Goal: Task Accomplishment & Management: Complete application form

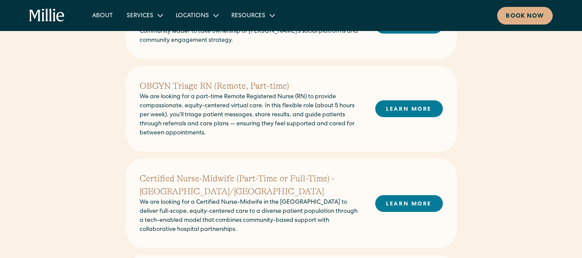
scroll to position [262, 0]
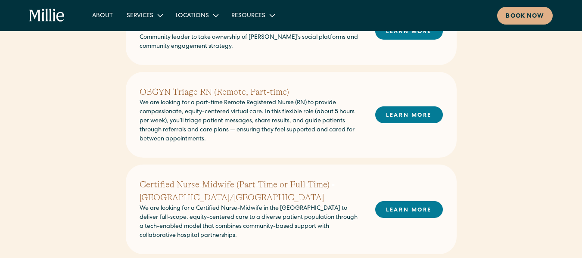
click at [223, 95] on h2 "OBGYN Triage RN (Remote, Part-time)" at bounding box center [251, 92] width 222 height 13
click at [410, 122] on link "LEARN MORE" at bounding box center [409, 114] width 68 height 17
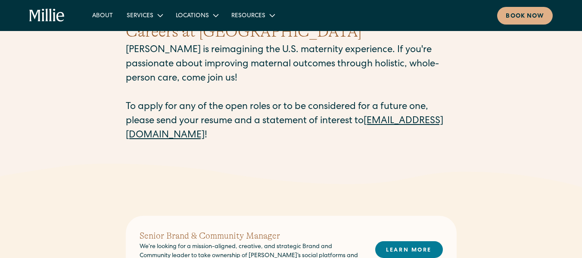
scroll to position [36, 0]
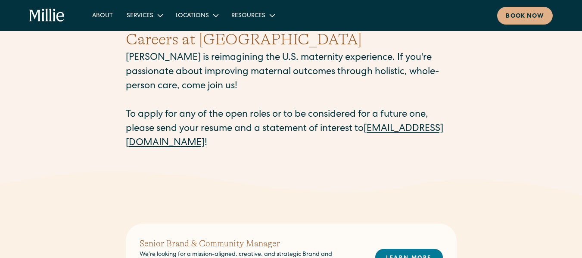
click at [576, 42] on div "Careers at Millie Millie is reimagining the U.S. maternity experience. If you'r…" at bounding box center [291, 89] width 582 height 164
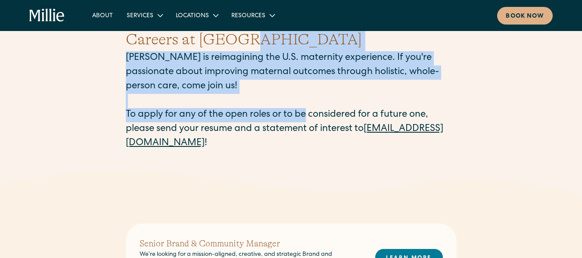
drag, startPoint x: 576, startPoint y: 42, endPoint x: 254, endPoint y: 133, distance: 334.6
click at [254, 133] on div "Careers at Millie Millie is reimagining the U.S. maternity experience. If you'r…" at bounding box center [291, 89] width 582 height 164
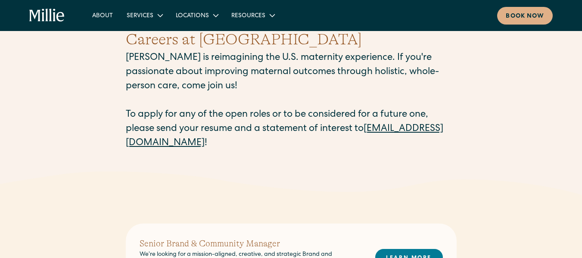
click at [119, 156] on div "Careers at Millie Millie is reimagining the U.S. maternity experience. If you'r…" at bounding box center [291, 89] width 582 height 164
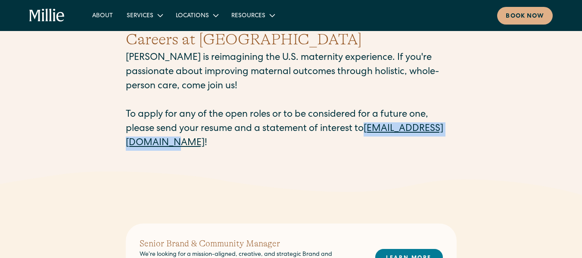
drag, startPoint x: 125, startPoint y: 144, endPoint x: 230, endPoint y: 143, distance: 105.2
click at [230, 143] on div "Careers at Millie Millie is reimagining the U.S. maternity experience. If you'r…" at bounding box center [291, 89] width 582 height 164
copy link "careers@millieclinic.com"
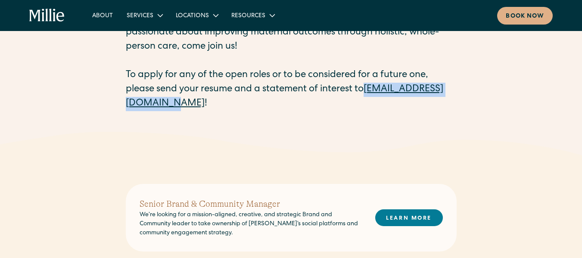
scroll to position [211, 0]
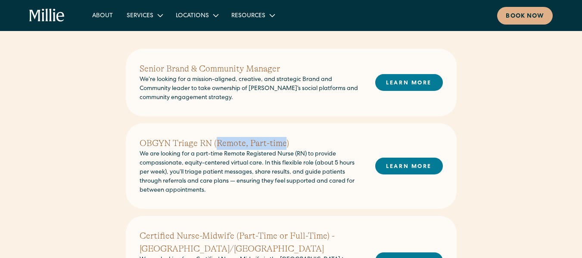
drag, startPoint x: 285, startPoint y: 144, endPoint x: 214, endPoint y: 147, distance: 71.6
click at [214, 147] on h2 "OBGYN Triage RN (Remote, Part-time)" at bounding box center [251, 143] width 222 height 13
drag, startPoint x: 299, startPoint y: 142, endPoint x: 138, endPoint y: 144, distance: 160.3
click at [138, 144] on div "OBGYN Triage RN (Remote, Part-time) We are looking for a part-time Remote Regis…" at bounding box center [291, 166] width 331 height 86
copy h2 "OBGYN Triage RN (Remote, Part-time)"
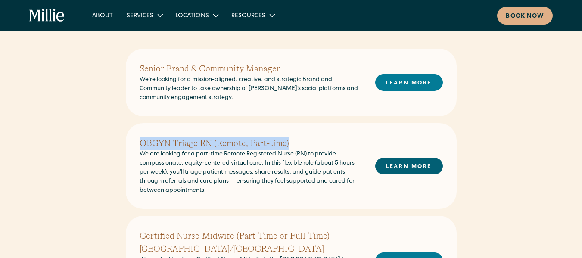
click at [422, 170] on link "LEARN MORE" at bounding box center [409, 166] width 68 height 17
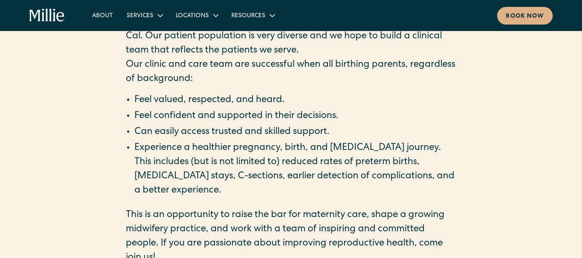
scroll to position [1207, 0]
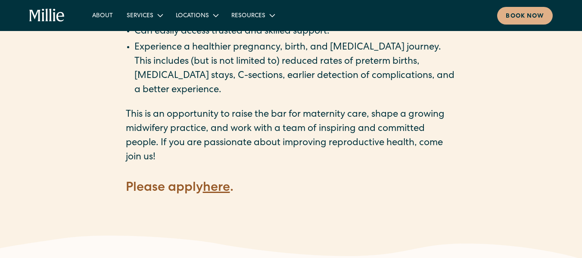
click at [216, 182] on strong "here" at bounding box center [216, 188] width 27 height 13
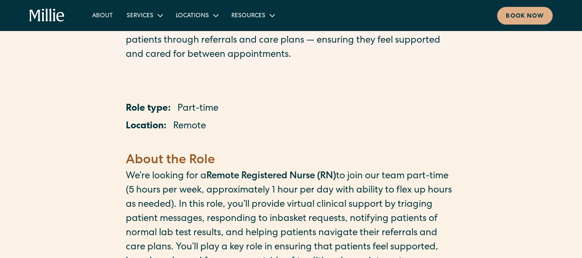
scroll to position [0, 0]
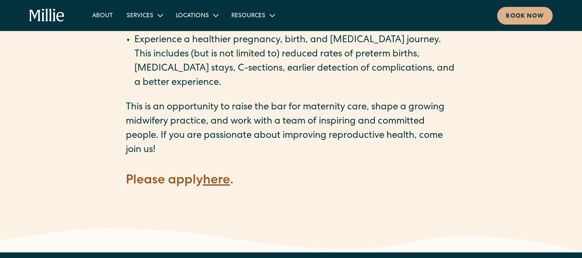
scroll to position [1227, 0]
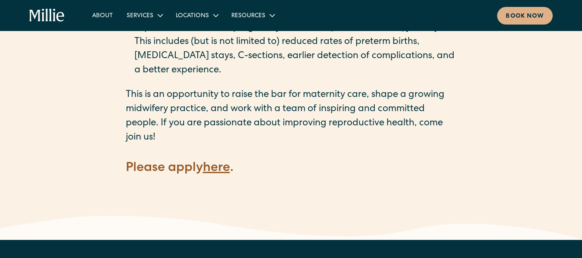
click at [219, 162] on strong "here" at bounding box center [216, 168] width 27 height 13
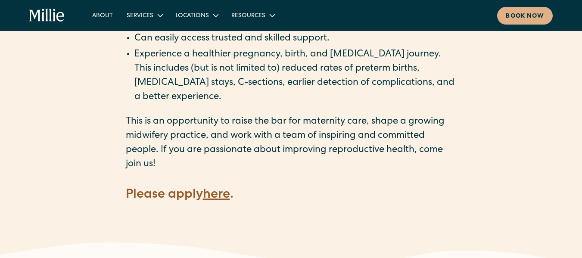
scroll to position [1238, 0]
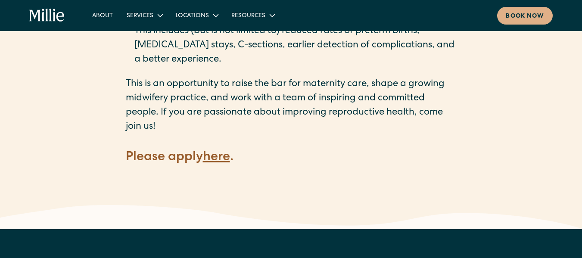
click at [221, 151] on strong "here" at bounding box center [216, 157] width 27 height 13
